Goal: Task Accomplishment & Management: Use online tool/utility

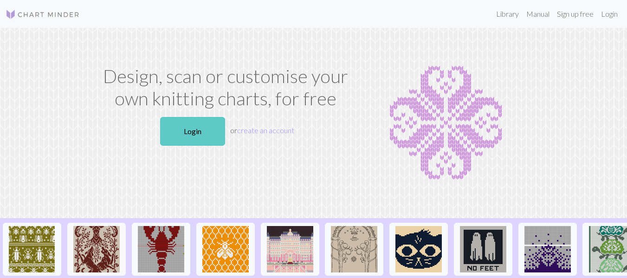
click at [192, 128] on link "Login" at bounding box center [192, 131] width 65 height 29
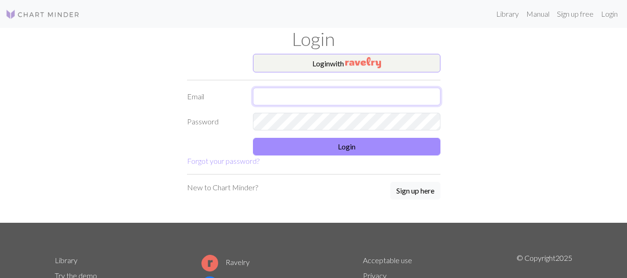
type input "[PERSON_NAME][EMAIL_ADDRESS][DOMAIN_NAME]"
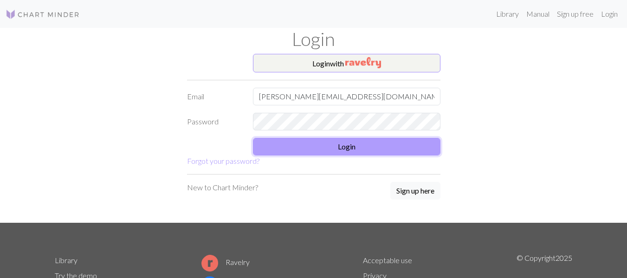
click at [286, 149] on button "Login" at bounding box center [346, 147] width 187 height 18
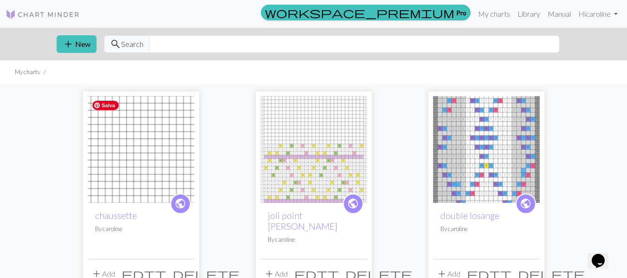
click at [140, 155] on img at bounding box center [141, 149] width 107 height 107
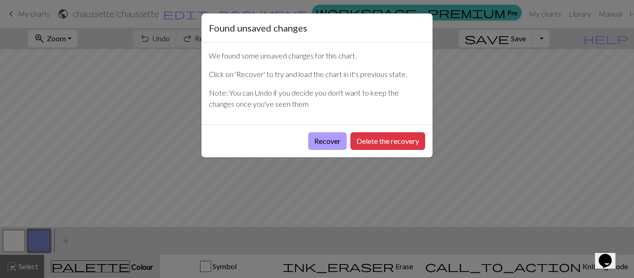
click at [333, 143] on button "Recover" at bounding box center [327, 141] width 39 height 18
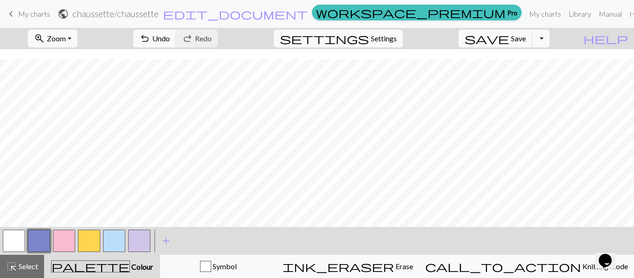
scroll to position [10, 0]
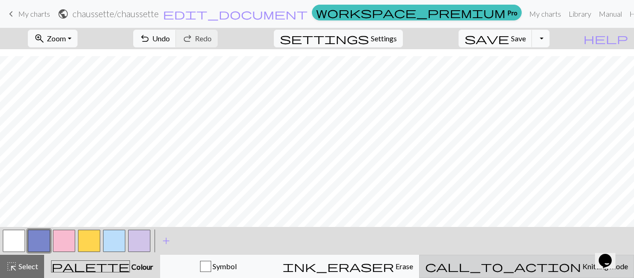
click at [581, 266] on span "Knitting mode" at bounding box center [604, 266] width 47 height 9
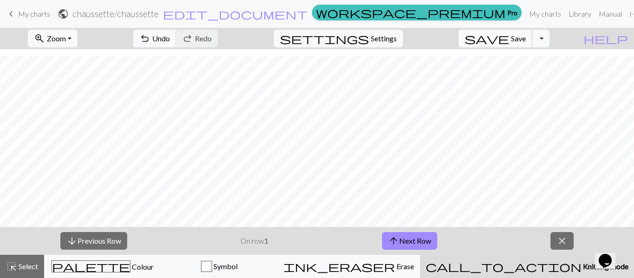
click at [509, 39] on span "save" at bounding box center [486, 38] width 45 height 13
click at [549, 42] on button "Toggle Dropdown" at bounding box center [541, 39] width 18 height 18
click at [539, 73] on button "save_alt Download" at bounding box center [472, 73] width 153 height 15
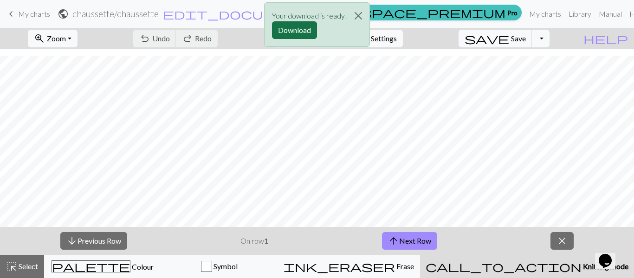
click at [303, 31] on button "Download" at bounding box center [294, 30] width 45 height 18
